Goal: Transaction & Acquisition: Purchase product/service

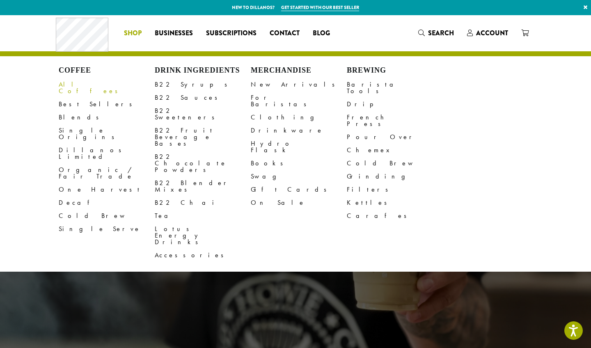
click at [76, 82] on link "All Coffees" at bounding box center [107, 88] width 96 height 20
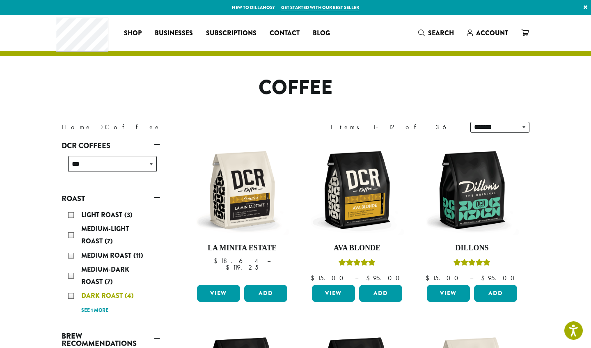
click at [104, 295] on span "Dark Roast" at bounding box center [103, 295] width 44 height 9
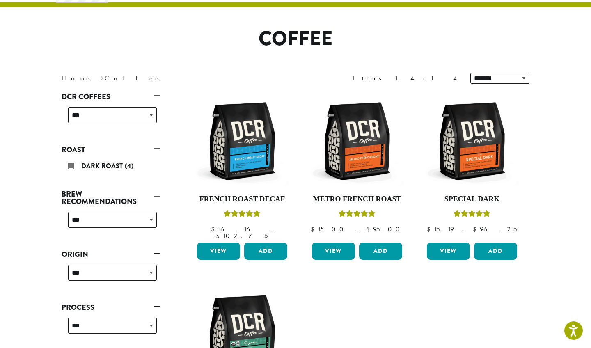
scroll to position [50, 0]
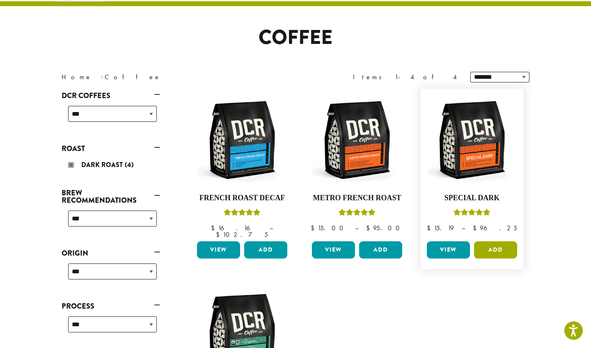
click at [501, 242] on button "Add" at bounding box center [495, 250] width 43 height 17
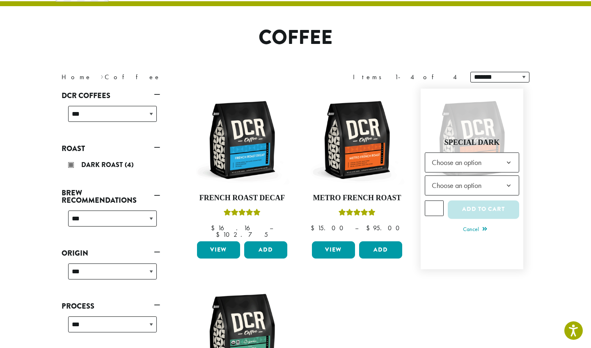
click at [473, 158] on span "Choose an option" at bounding box center [459, 162] width 61 height 16
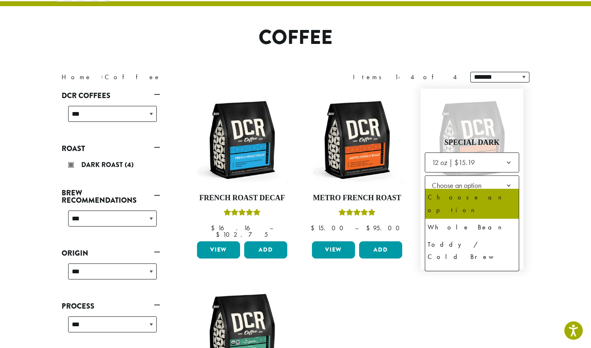
click at [465, 182] on span "Choose an option" at bounding box center [459, 185] width 61 height 16
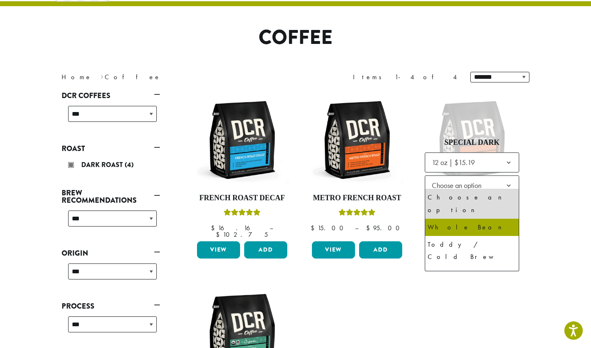
select select "*********"
select select "**********"
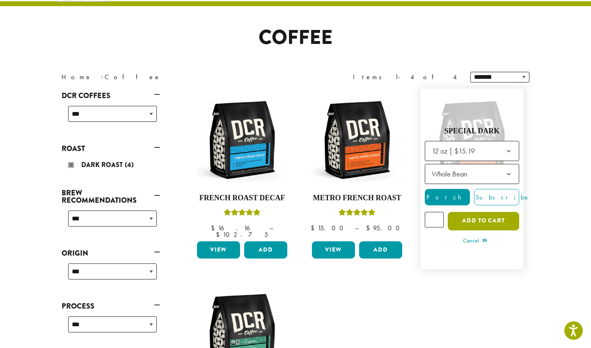
click at [463, 218] on button "Add to cart" at bounding box center [483, 221] width 71 height 18
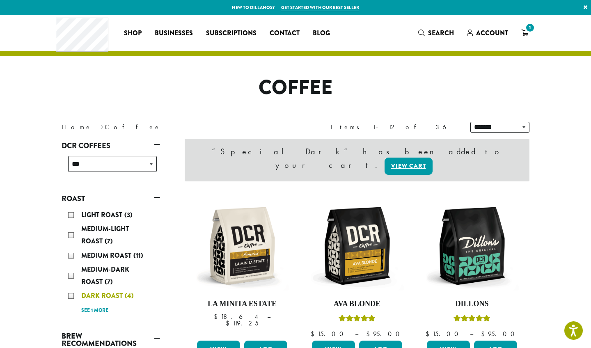
click at [110, 294] on span "Dark Roast" at bounding box center [103, 295] width 44 height 9
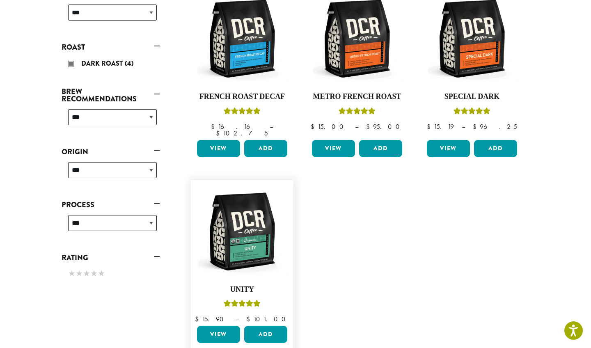
scroll to position [152, 0]
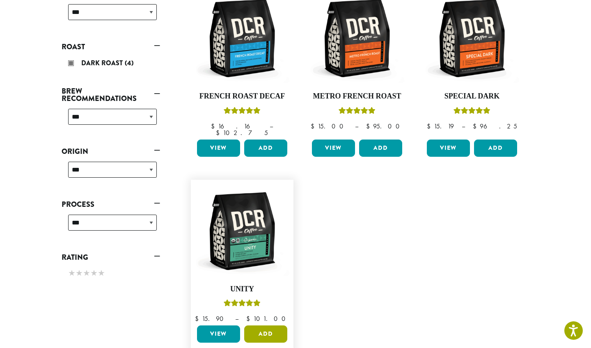
click at [268, 326] on button "Add" at bounding box center [265, 334] width 43 height 17
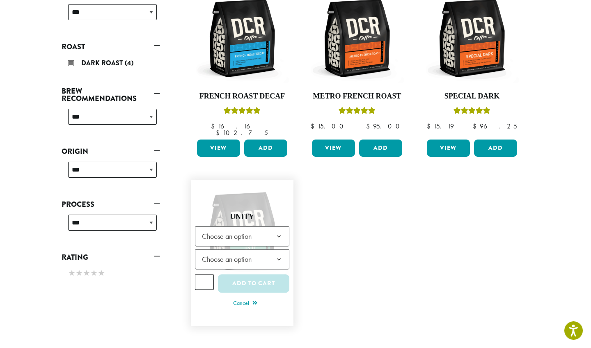
click at [222, 229] on span "Choose an option" at bounding box center [229, 237] width 61 height 16
click at [222, 252] on span "Choose an option" at bounding box center [229, 260] width 61 height 16
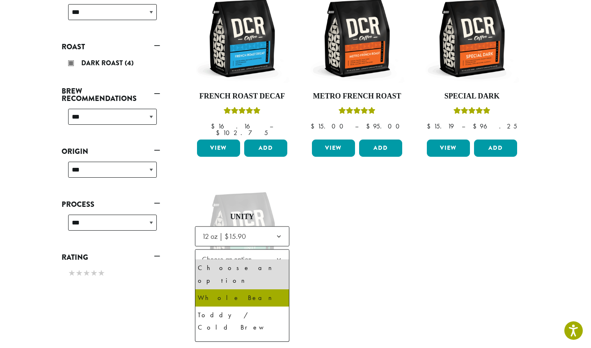
select select "*********"
select select "**********"
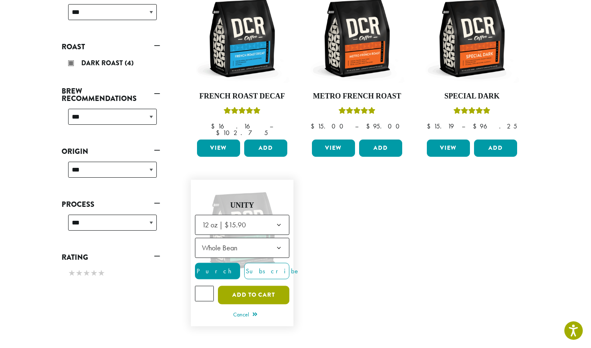
click at [247, 288] on button "Add to cart" at bounding box center [253, 295] width 71 height 18
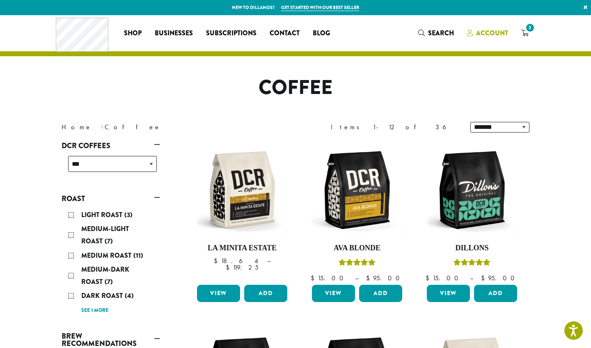
click at [499, 34] on span "Account" at bounding box center [492, 32] width 32 height 9
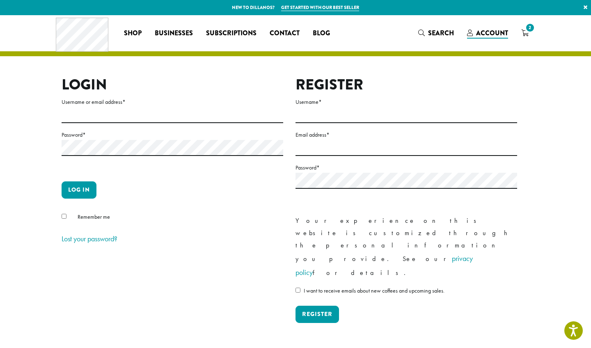
click at [117, 127] on form "Username or email address * Password * Log in Remember me Lost your password?" at bounding box center [173, 171] width 222 height 149
type input "**********"
click at [82, 192] on button "Log in" at bounding box center [79, 190] width 35 height 17
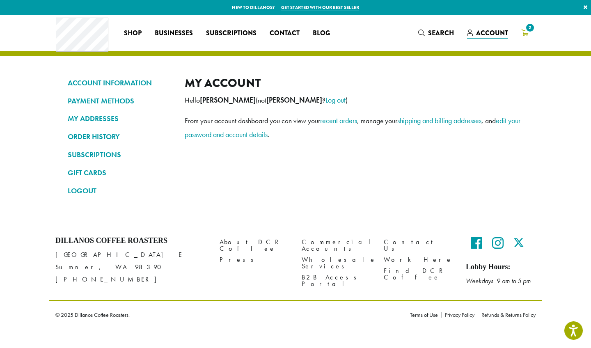
click at [532, 29] on span "2" at bounding box center [530, 27] width 11 height 11
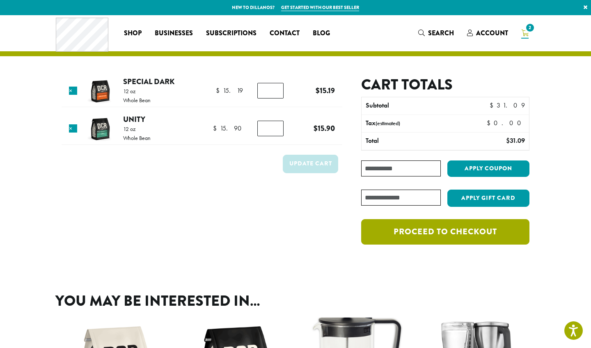
click at [428, 234] on link "Proceed to checkout" at bounding box center [445, 231] width 168 height 25
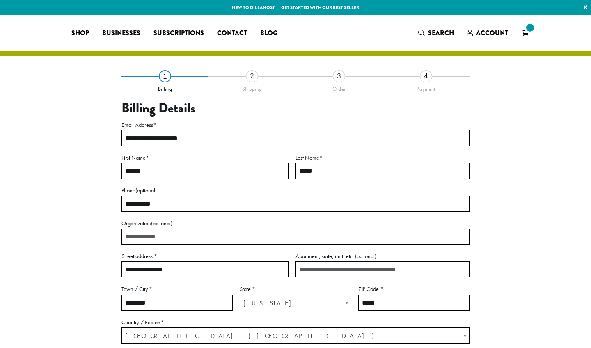
select select "**"
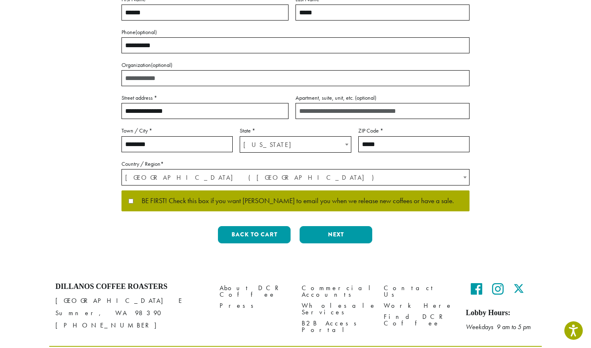
scroll to position [159, 0]
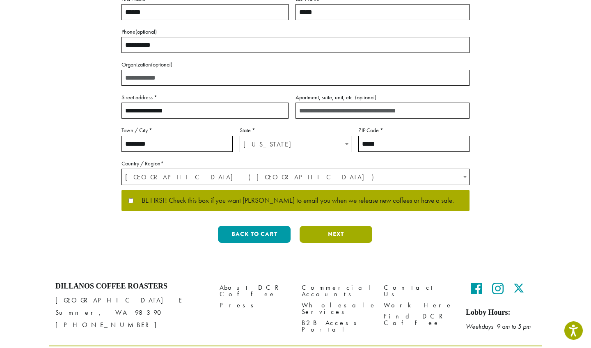
click at [332, 237] on button "Next" at bounding box center [336, 234] width 73 height 17
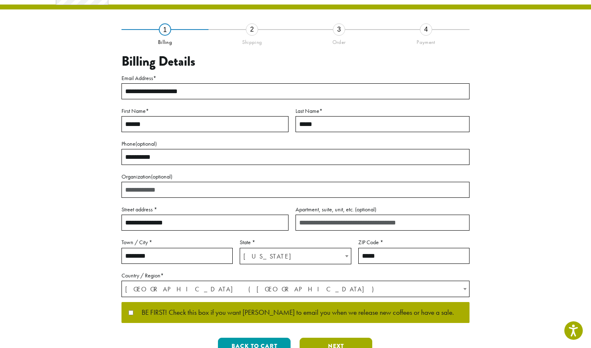
scroll to position [0, 0]
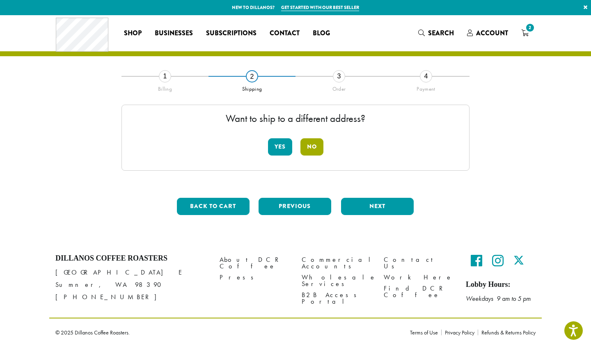
click at [317, 147] on button "No" at bounding box center [312, 146] width 23 height 17
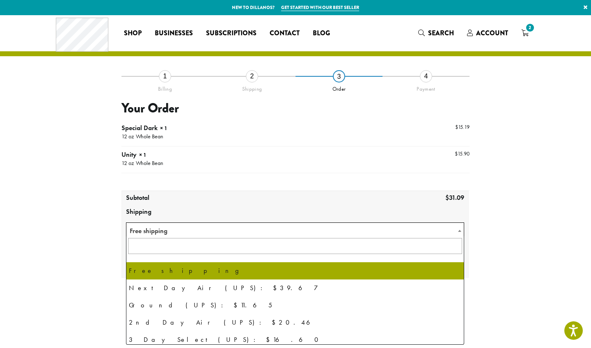
click at [187, 227] on span "Free shipping" at bounding box center [296, 231] width 338 height 16
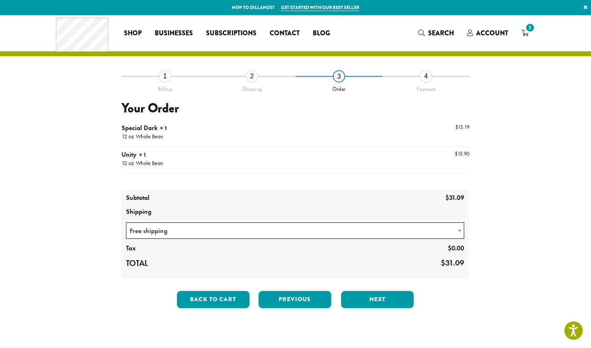
click at [187, 227] on span "Free shipping" at bounding box center [296, 231] width 338 height 16
click at [388, 299] on button "Next" at bounding box center [377, 299] width 73 height 17
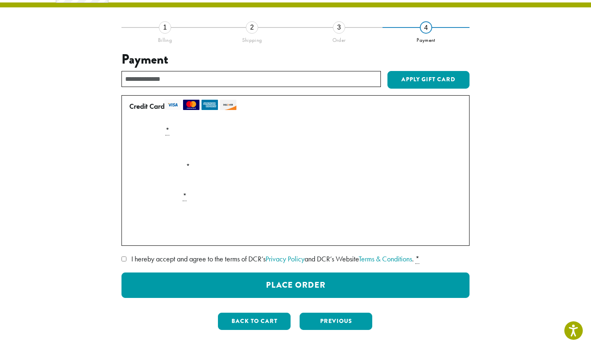
scroll to position [53, 0]
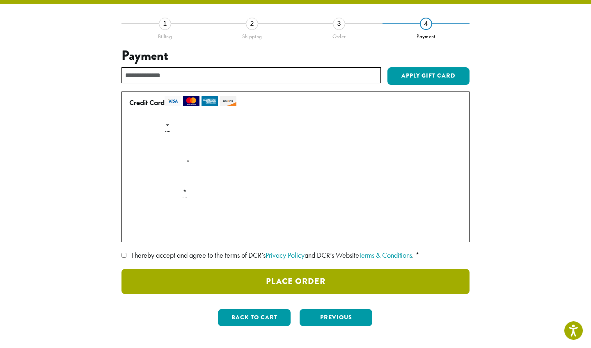
click at [300, 274] on button "Place Order" at bounding box center [296, 281] width 348 height 25
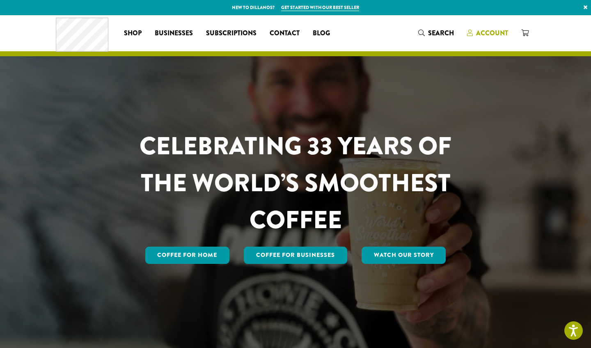
click at [488, 32] on span "Account" at bounding box center [492, 32] width 32 height 9
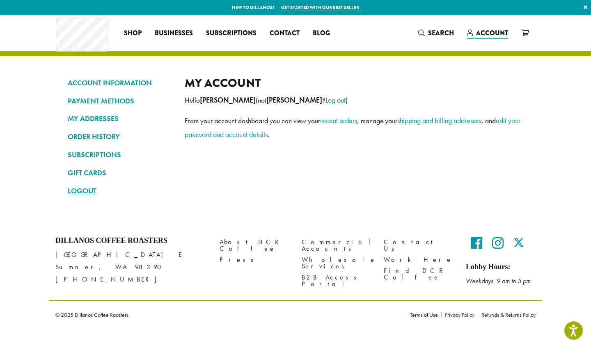
click at [89, 187] on link "LOGOUT" at bounding box center [120, 191] width 105 height 14
